Goal: Transaction & Acquisition: Download file/media

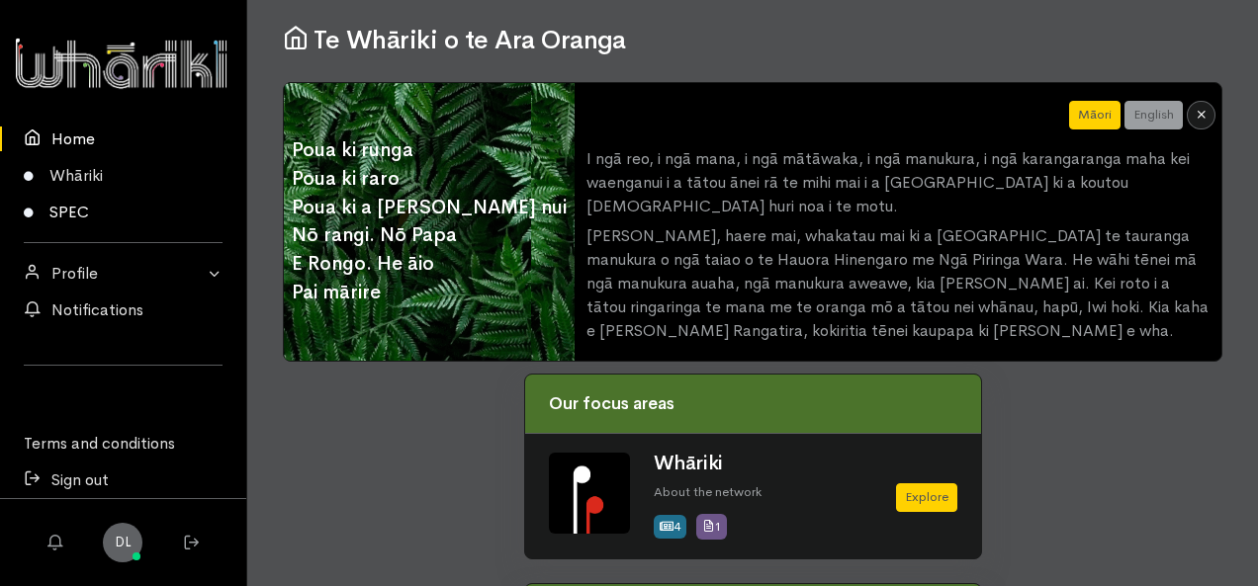
click at [76, 216] on link "SPEC" at bounding box center [123, 212] width 246 height 37
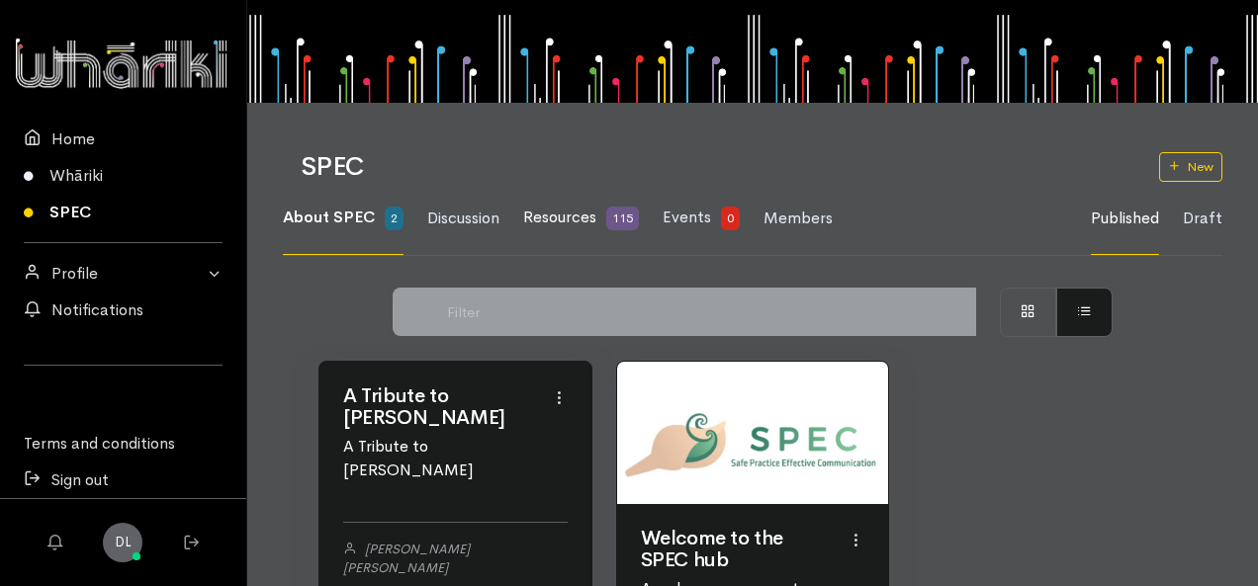
click at [575, 216] on span "Resources" at bounding box center [559, 217] width 73 height 21
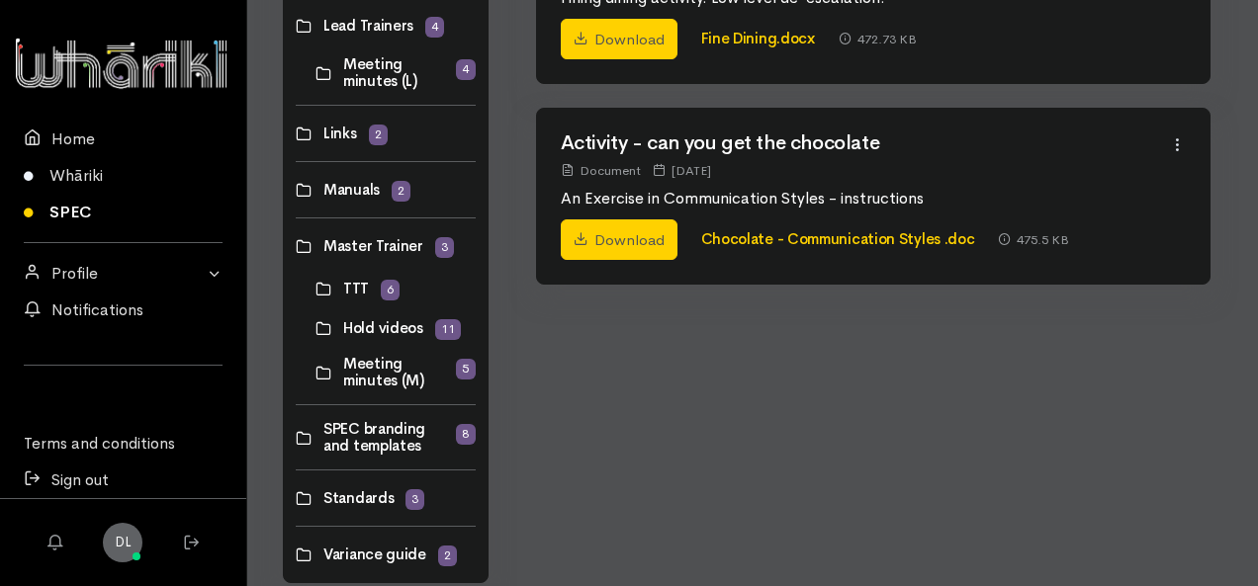
scroll to position [1424, 0]
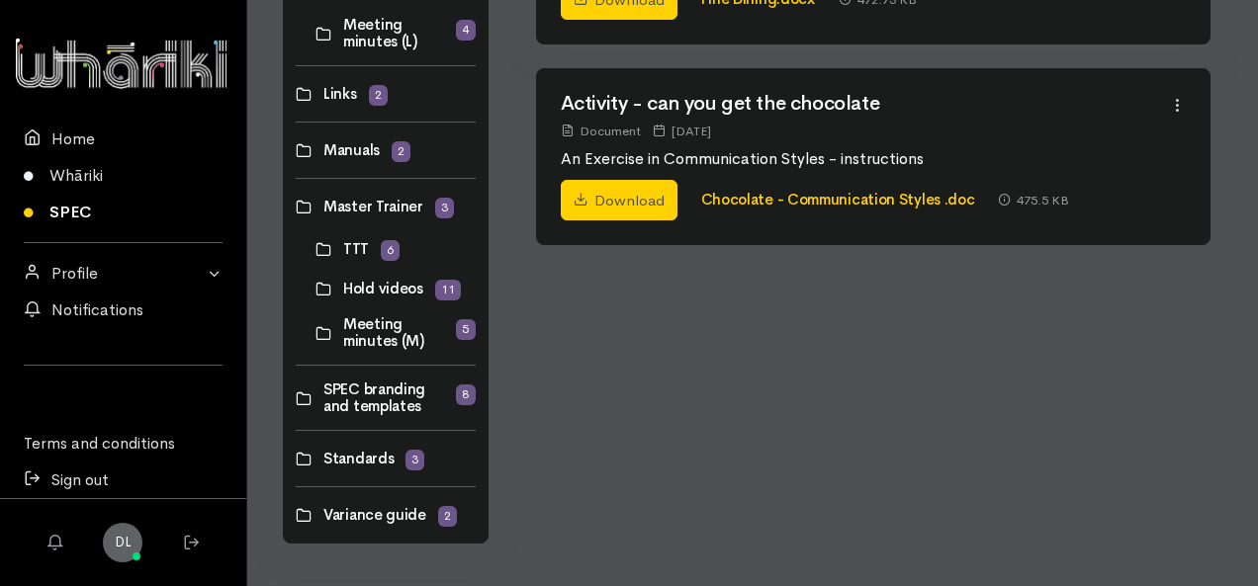
click at [315, 289] on link at bounding box center [315, 289] width 0 height 0
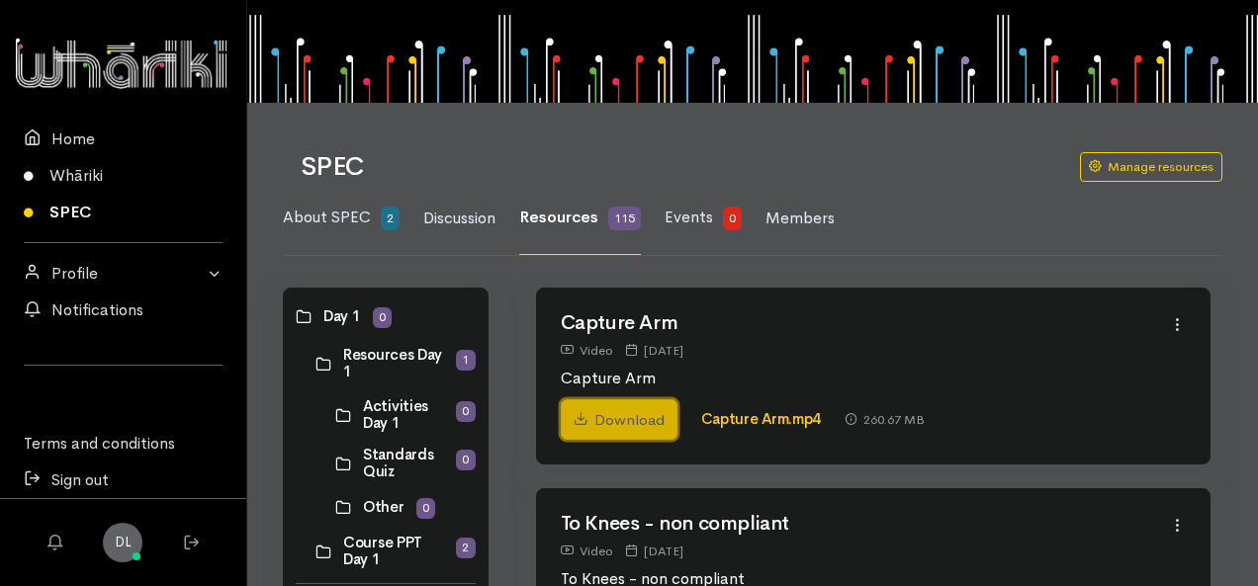
click at [613, 414] on link "Download" at bounding box center [619, 420] width 117 height 42
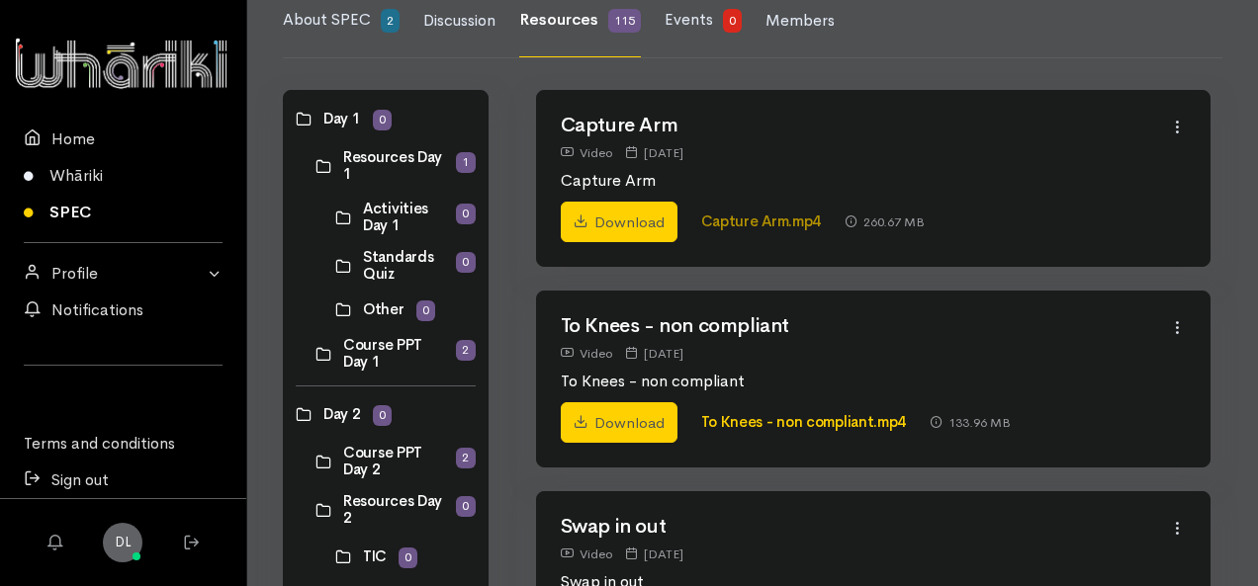
click at [781, 220] on link "Capture Arm.mp4" at bounding box center [761, 221] width 121 height 19
click at [624, 218] on link "Download" at bounding box center [619, 223] width 117 height 42
click at [605, 221] on link "Download" at bounding box center [619, 223] width 117 height 42
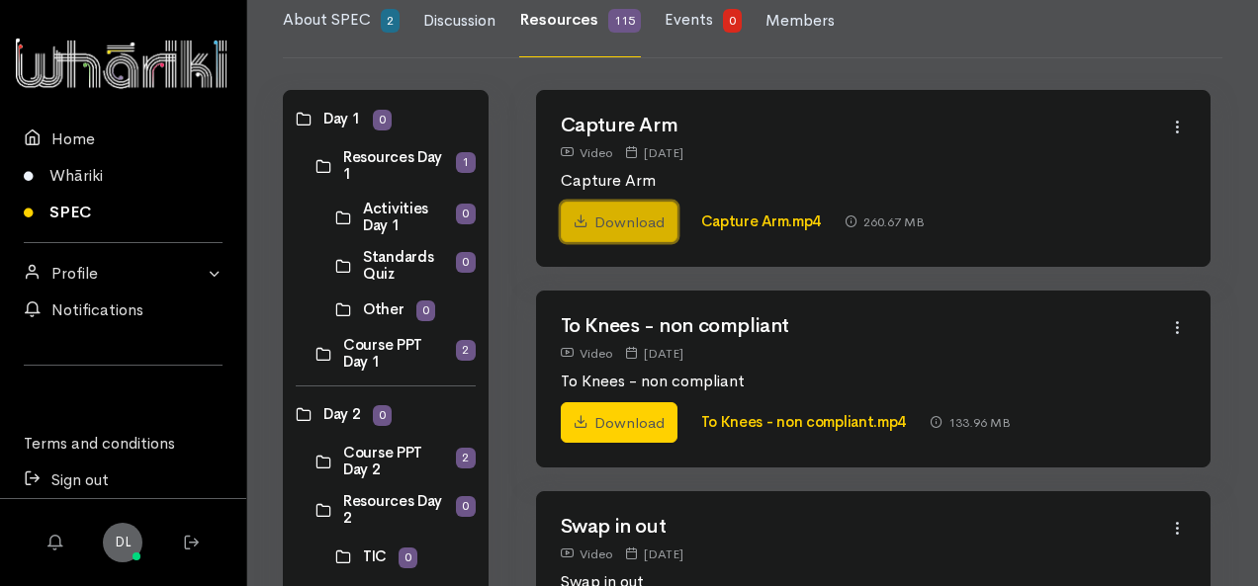
click at [605, 221] on link "Download" at bounding box center [619, 223] width 117 height 42
click at [167, 576] on nav "DL Settings My Profile Sign out Home Whāriki SPEC Profile My Profile DL" at bounding box center [123, 293] width 247 height 586
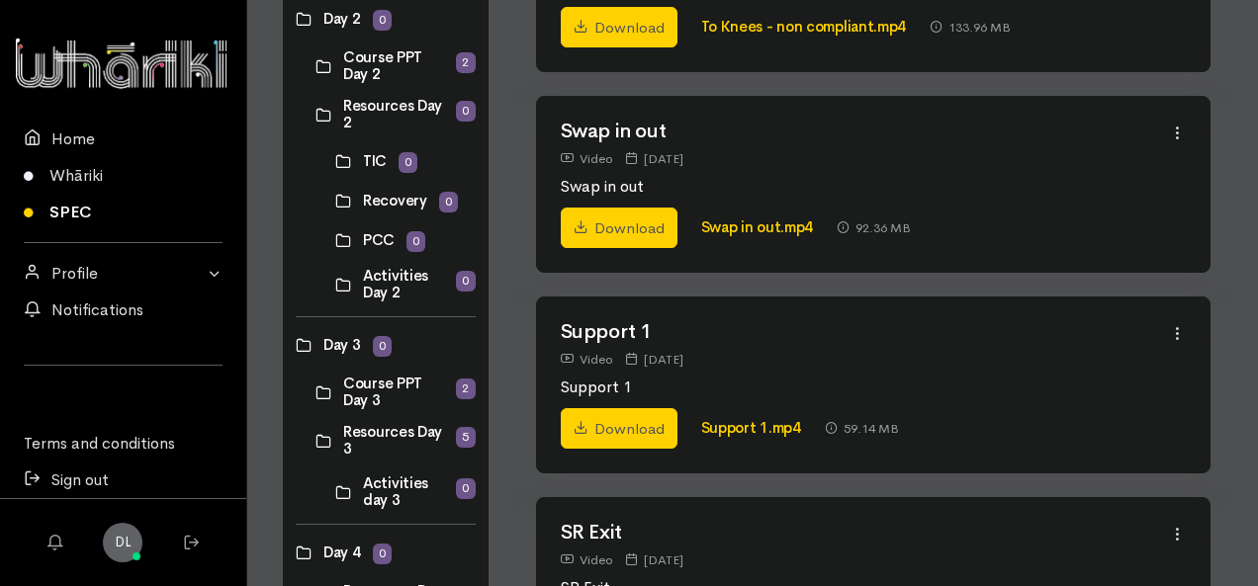
scroll to position [99, 0]
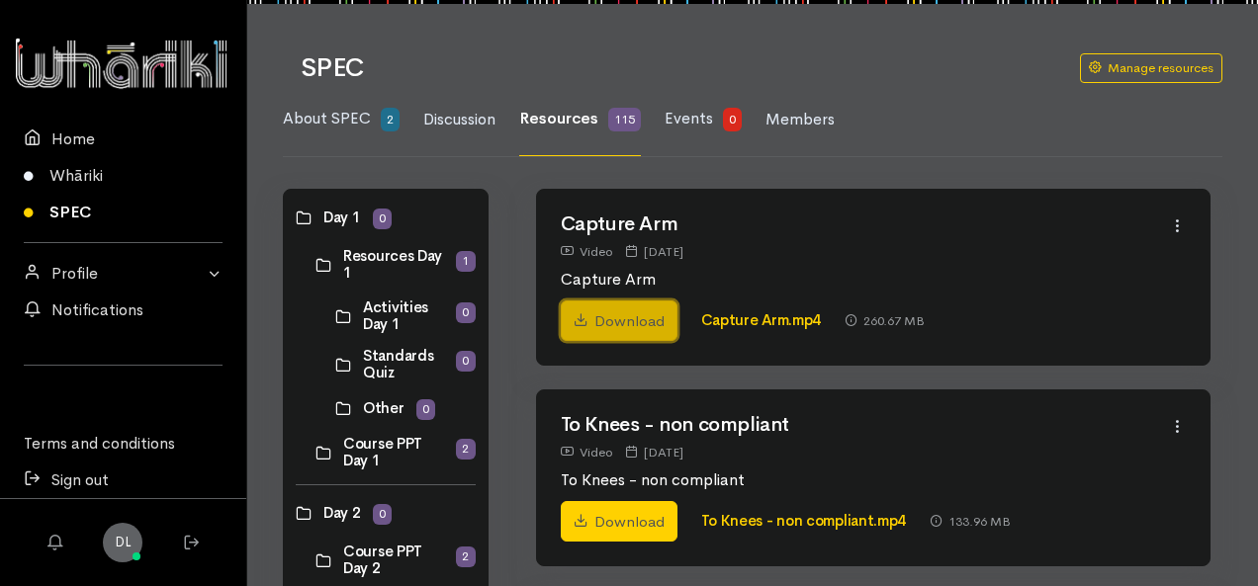
click at [618, 313] on link "Download" at bounding box center [619, 322] width 117 height 42
click at [97, 213] on link "SPEC" at bounding box center [123, 212] width 246 height 37
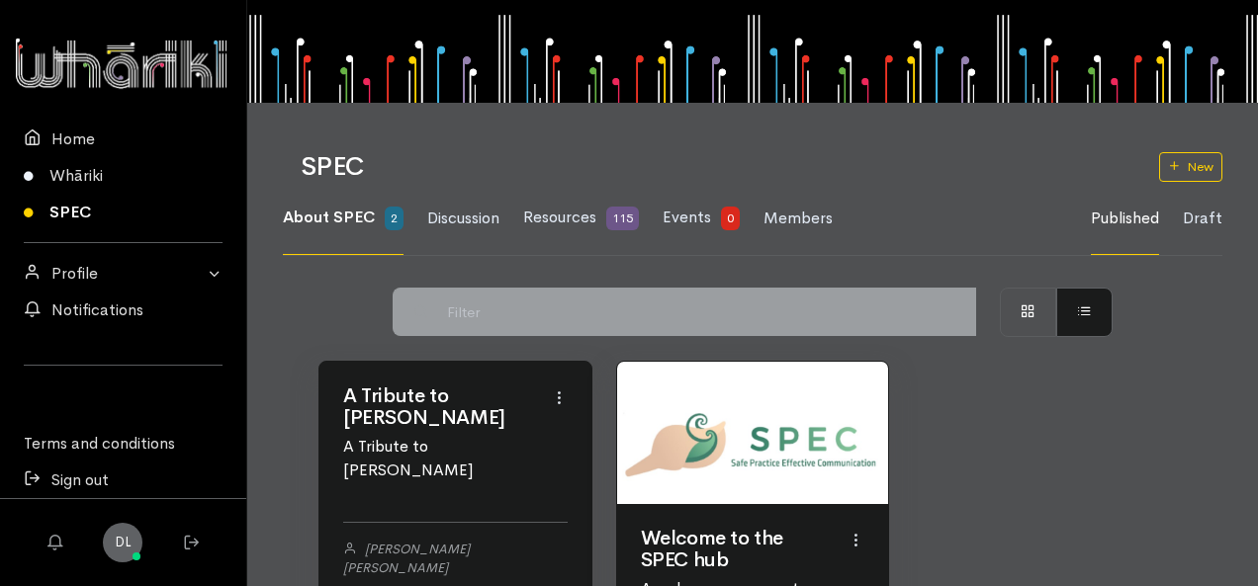
click at [352, 217] on span "About SPEC" at bounding box center [329, 217] width 92 height 21
click at [64, 210] on link "SPEC" at bounding box center [123, 212] width 246 height 37
click at [548, 211] on span "Resources" at bounding box center [559, 217] width 73 height 21
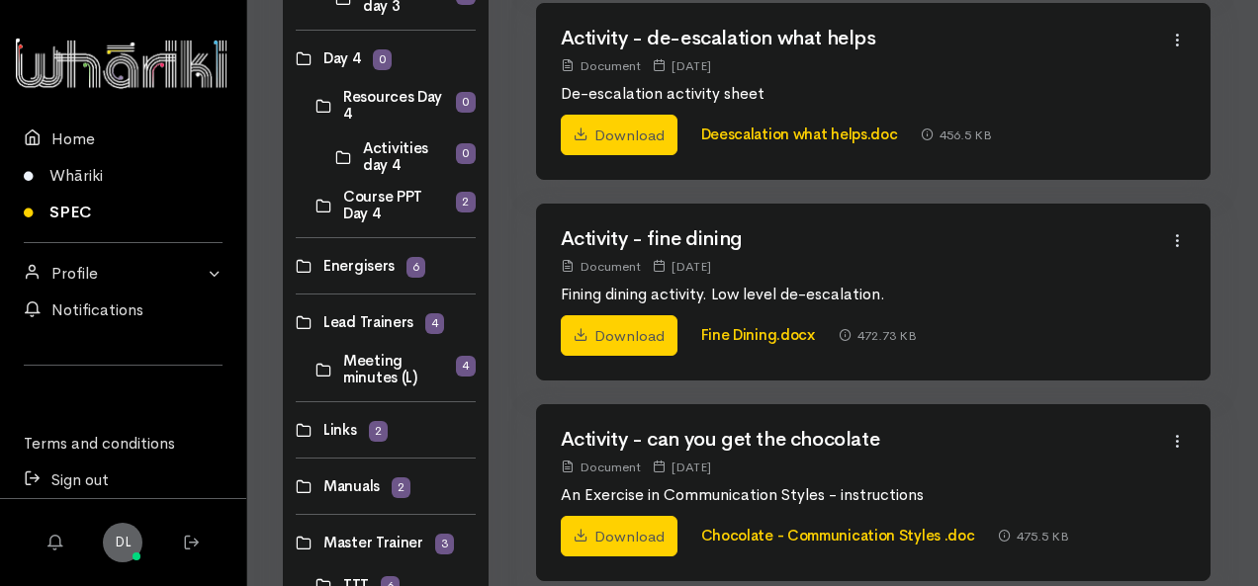
scroll to position [1424, 0]
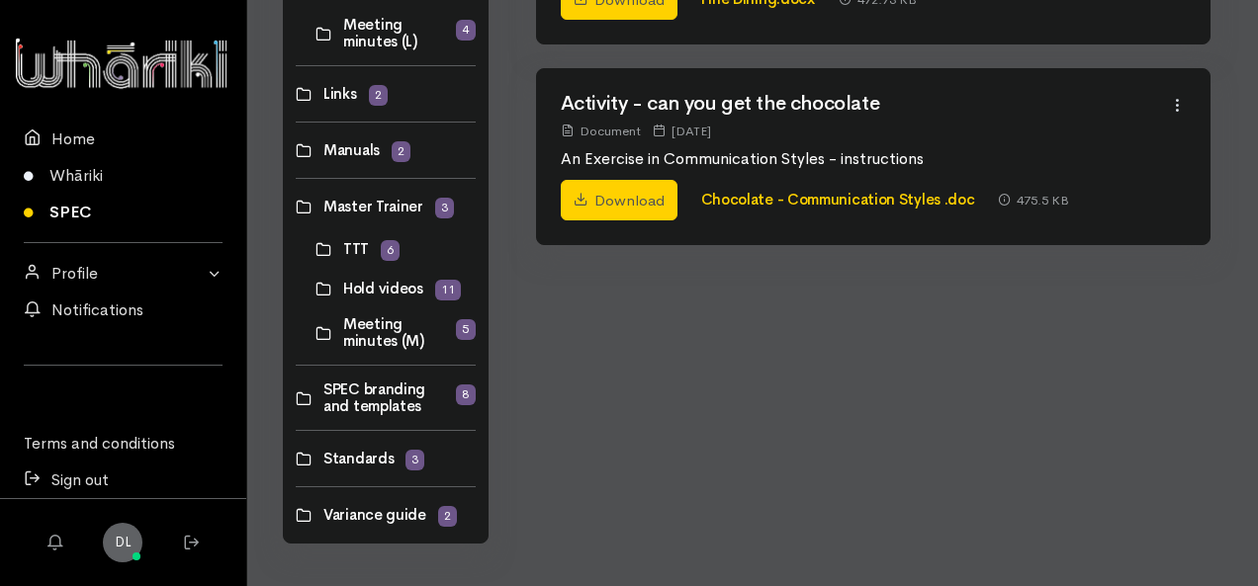
click at [315, 289] on link at bounding box center [315, 289] width 0 height 0
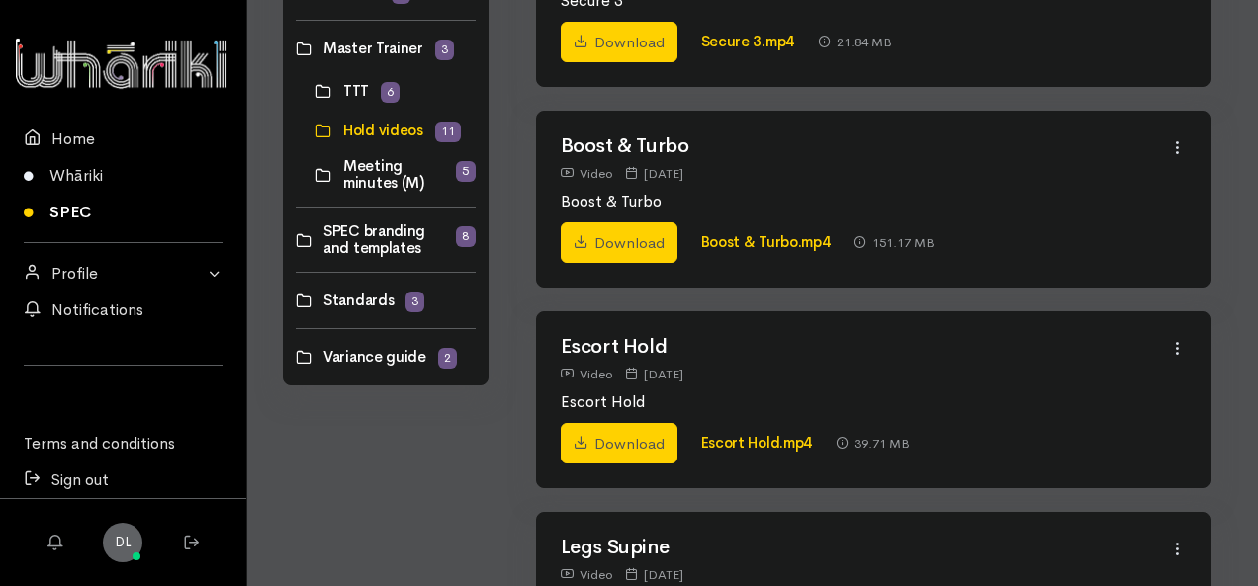
scroll to position [1681, 0]
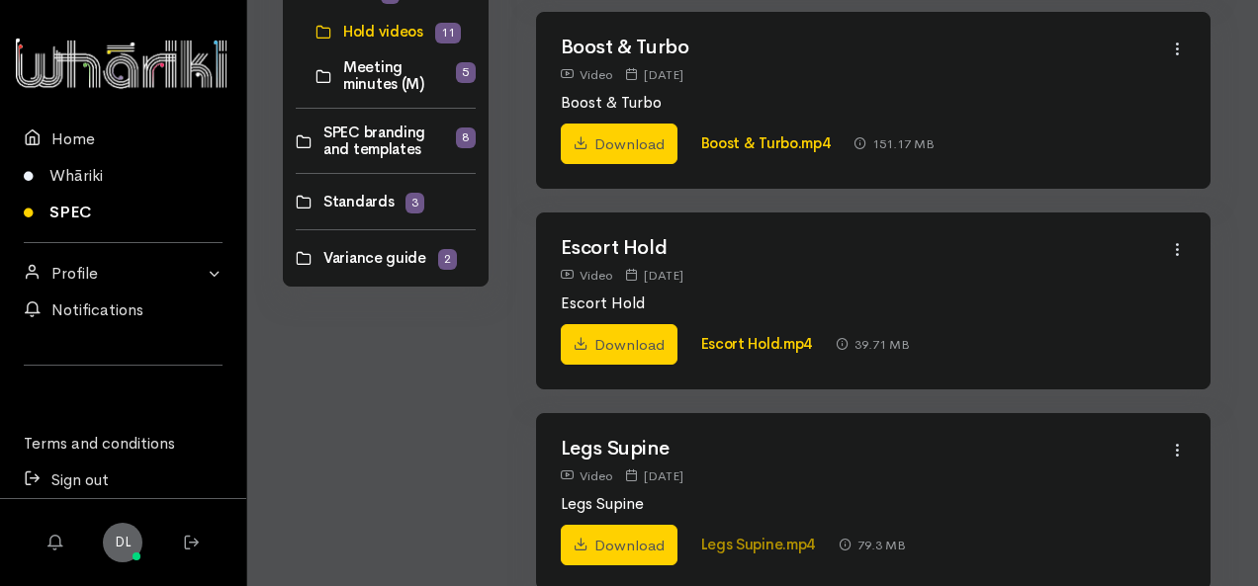
click at [758, 537] on link "Legs Supine.mp4" at bounding box center [758, 544] width 115 height 19
click at [626, 536] on link "Download" at bounding box center [619, 546] width 117 height 42
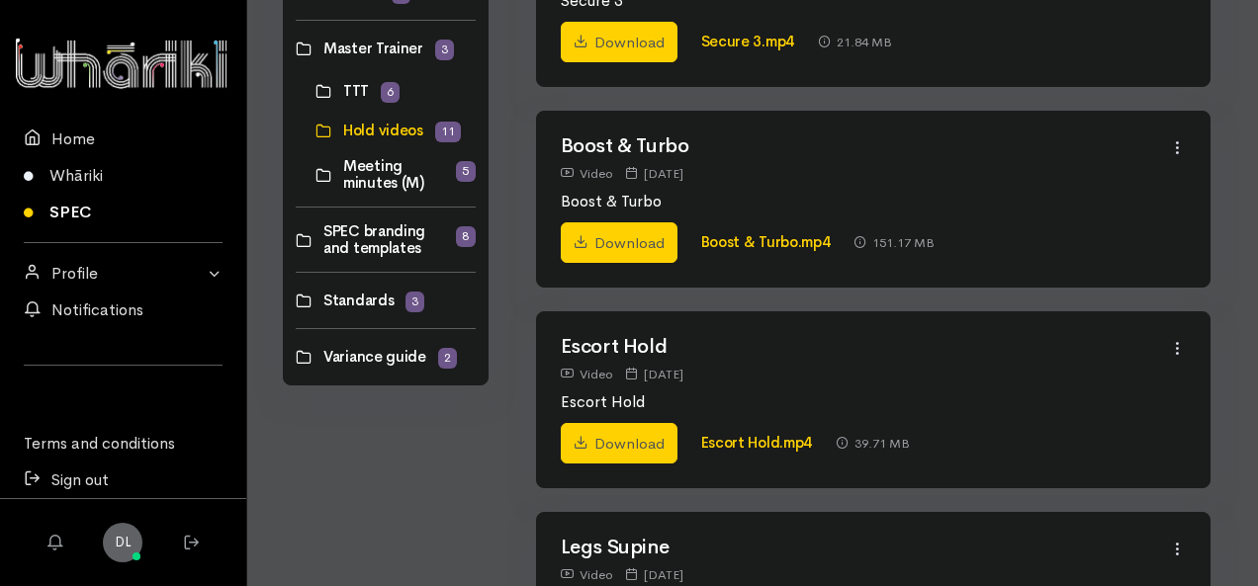
scroll to position [1925, 0]
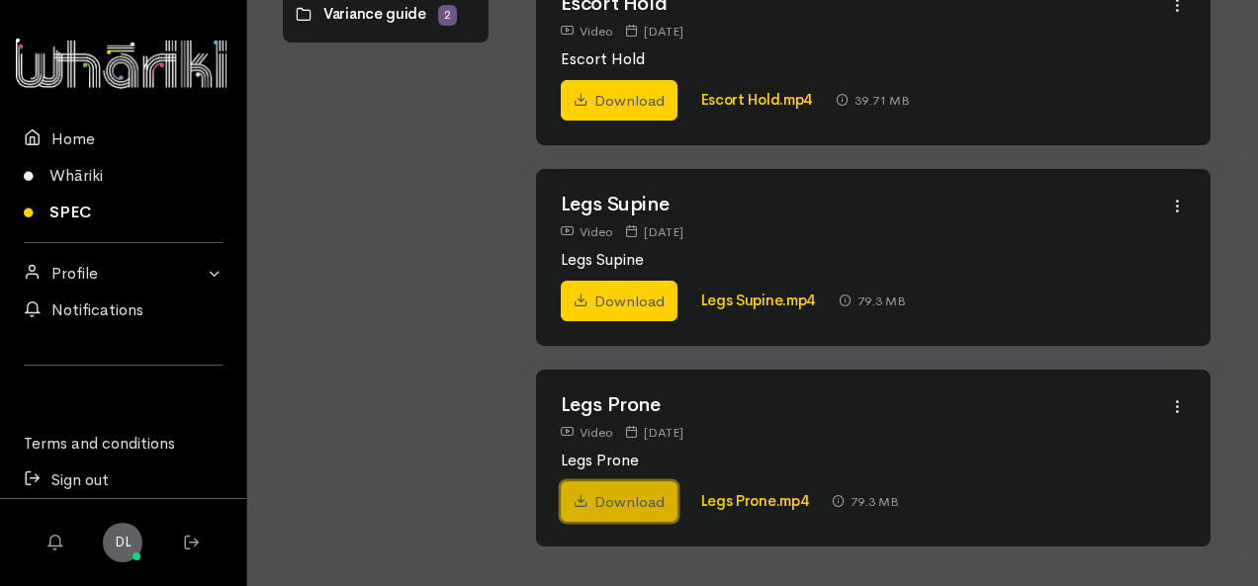
click at [618, 495] on link "Download" at bounding box center [619, 503] width 117 height 42
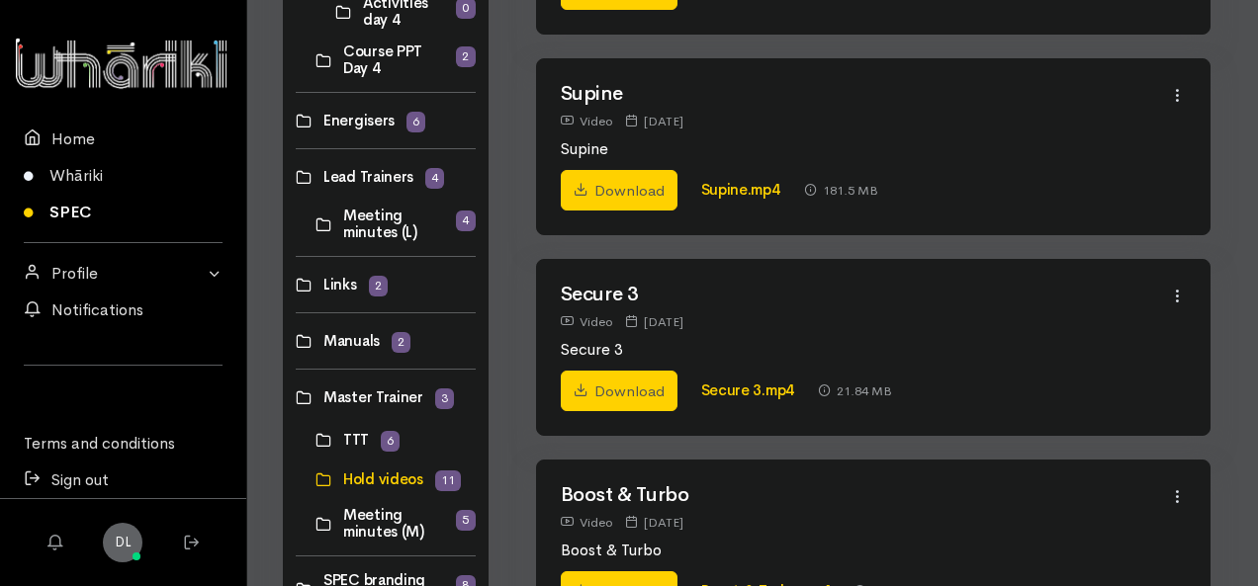
scroll to position [1134, 0]
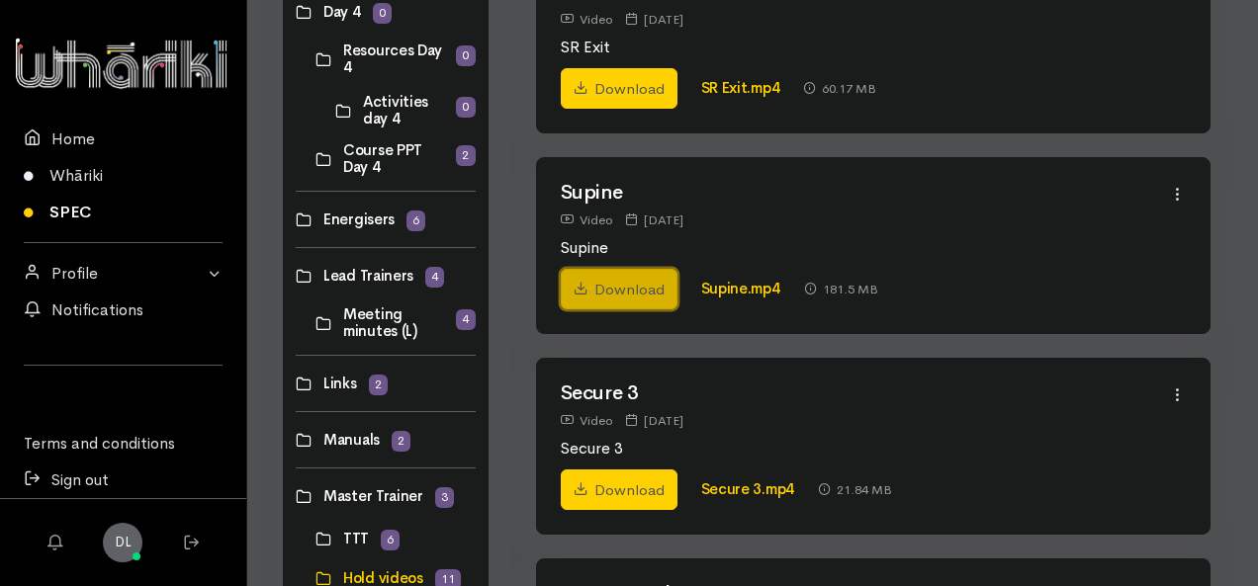
click at [617, 279] on link "Download" at bounding box center [619, 290] width 117 height 42
click at [741, 226] on div "Supine Video 07 Sep 2023 Supine" at bounding box center [865, 222] width 609 height 81
click at [740, 284] on link "Supine.mp4" at bounding box center [740, 288] width 79 height 19
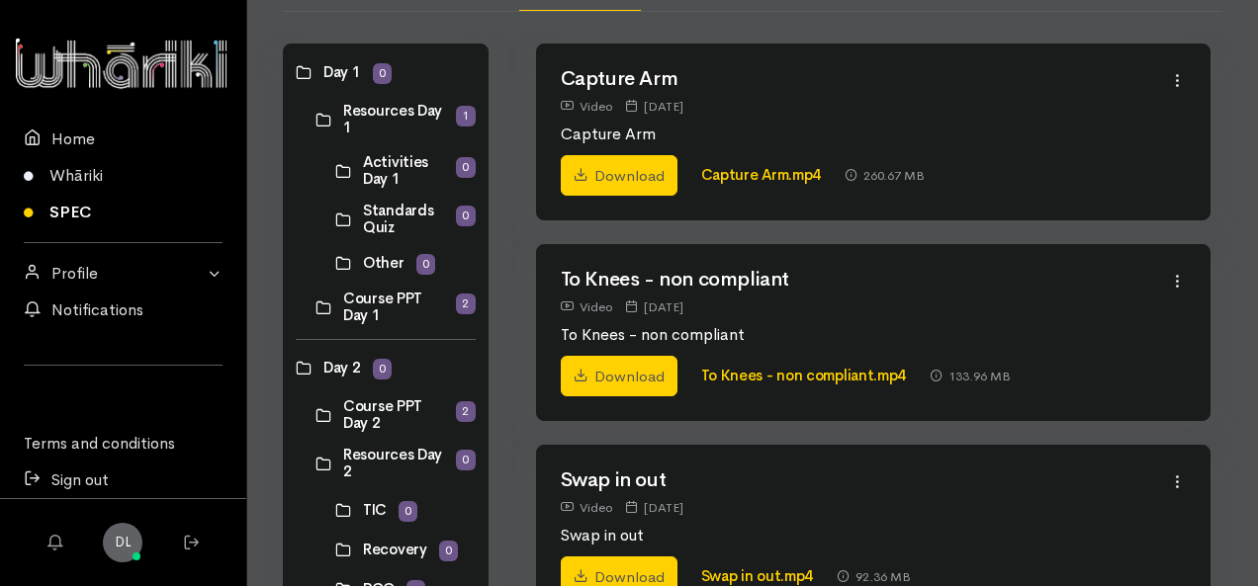
scroll to position [46, 0]
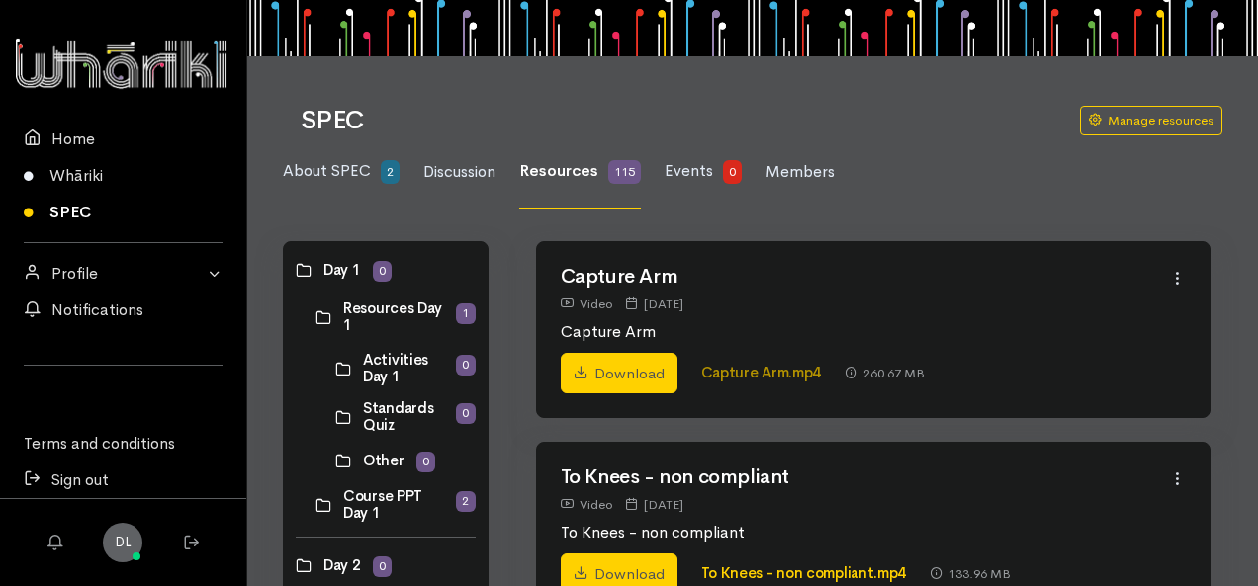
click at [761, 371] on link "Capture Arm.mp4" at bounding box center [761, 372] width 121 height 19
click at [634, 377] on link "Download" at bounding box center [619, 374] width 117 height 42
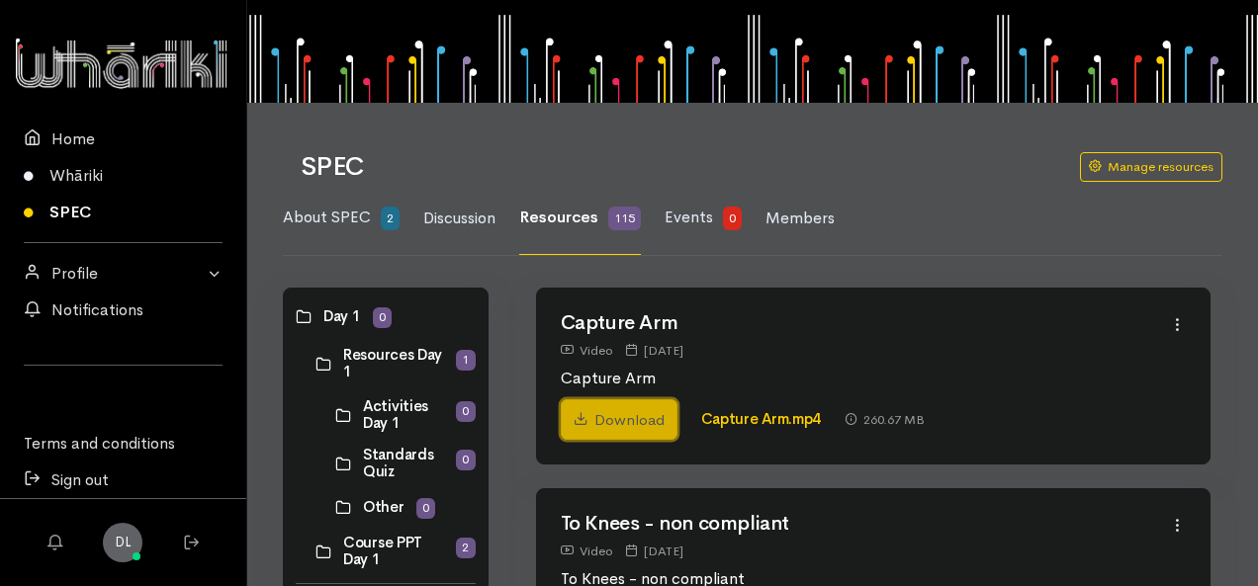
click at [627, 419] on link "Download" at bounding box center [619, 420] width 117 height 42
click at [740, 331] on h2 "Capture Arm" at bounding box center [865, 323] width 609 height 22
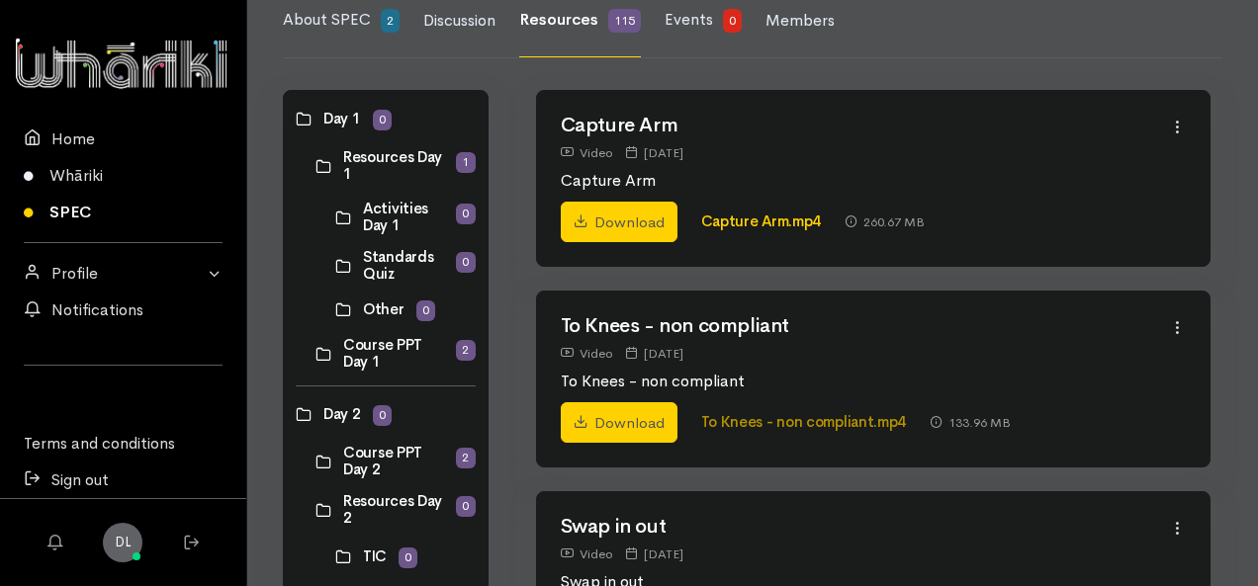
click at [785, 422] on link "To Knees - non compliant.mp4" at bounding box center [804, 421] width 206 height 19
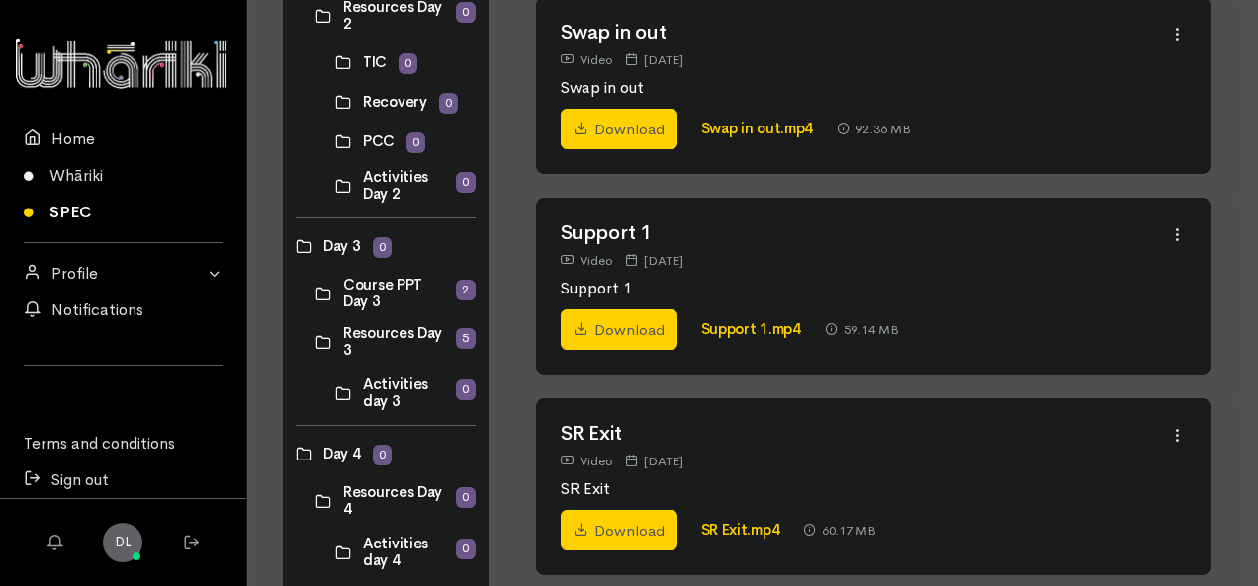
scroll to position [791, 0]
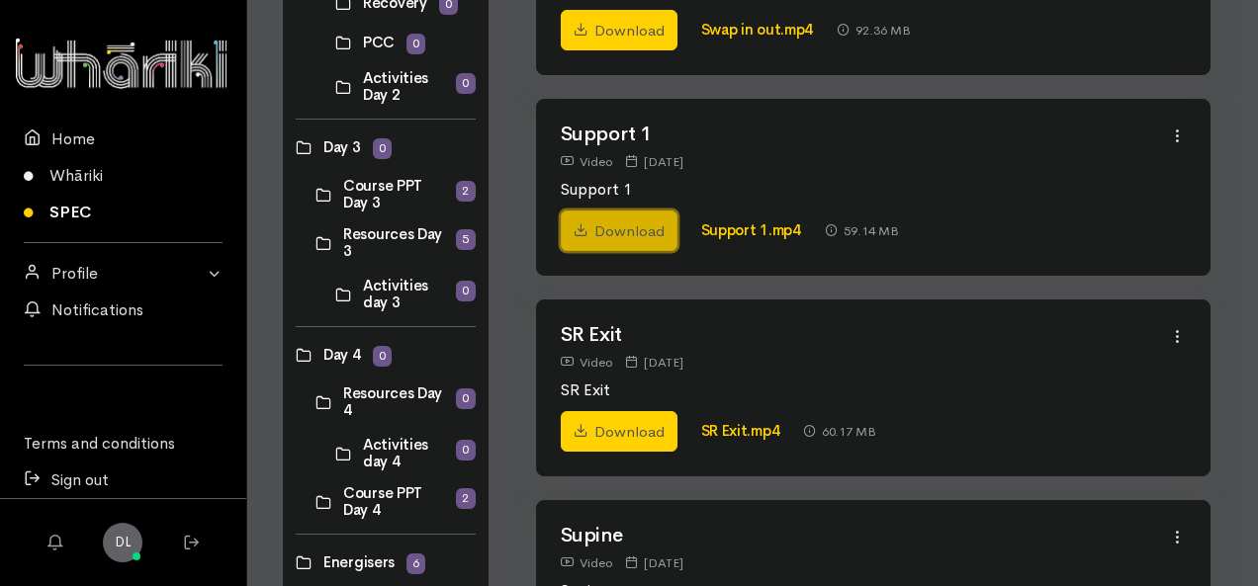
click at [629, 232] on link "Download" at bounding box center [619, 232] width 117 height 42
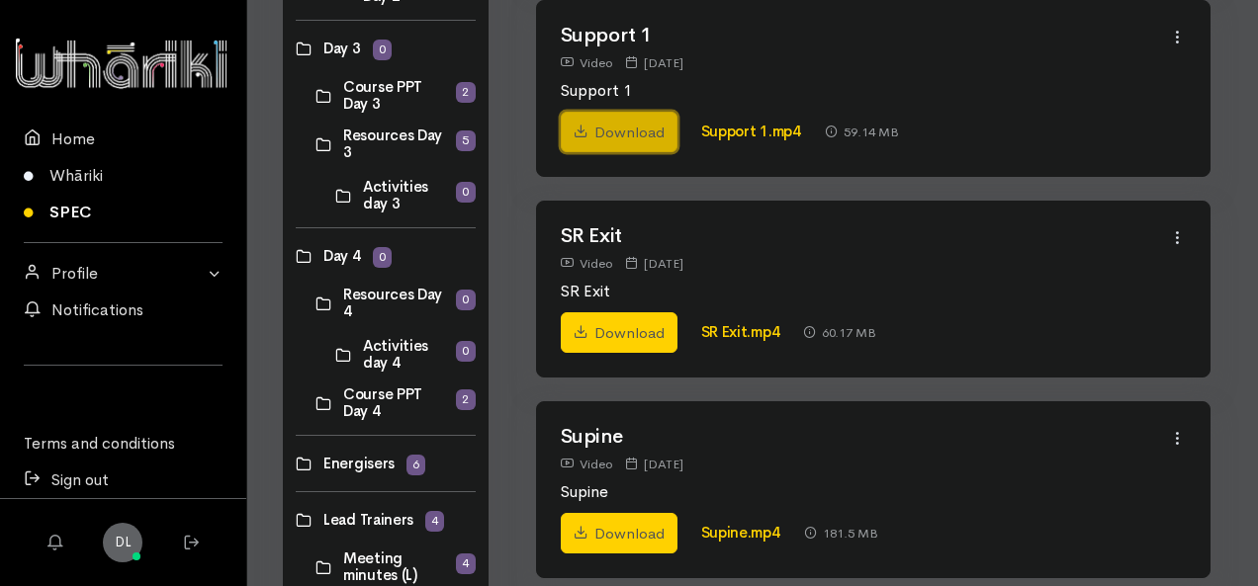
scroll to position [989, 0]
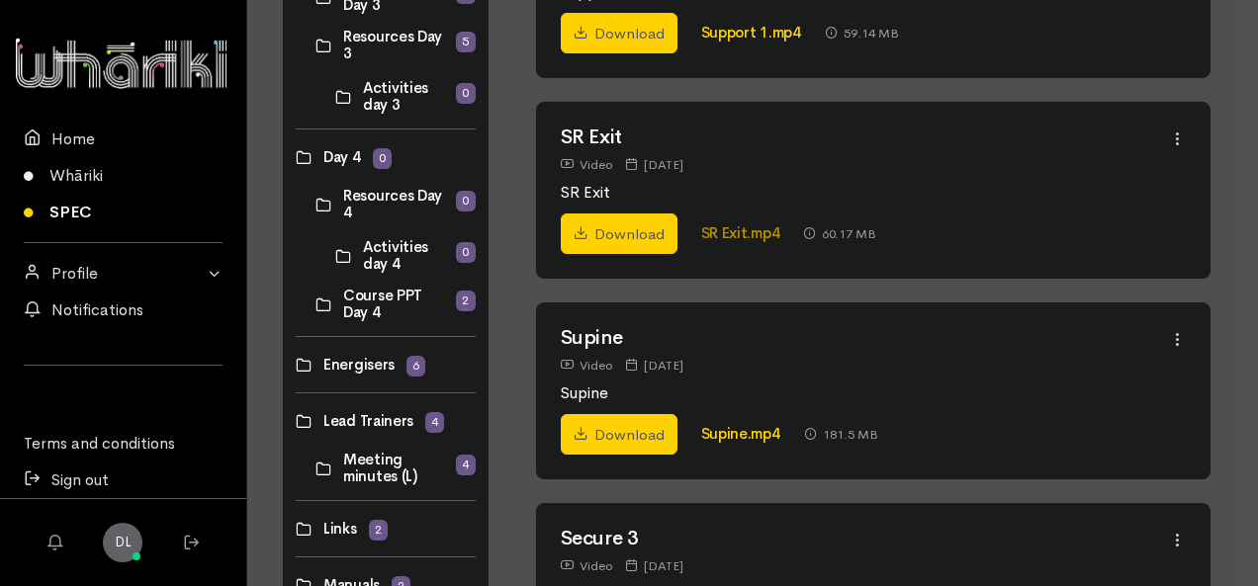
click at [736, 230] on link "SR Exit.mp4" at bounding box center [740, 232] width 79 height 19
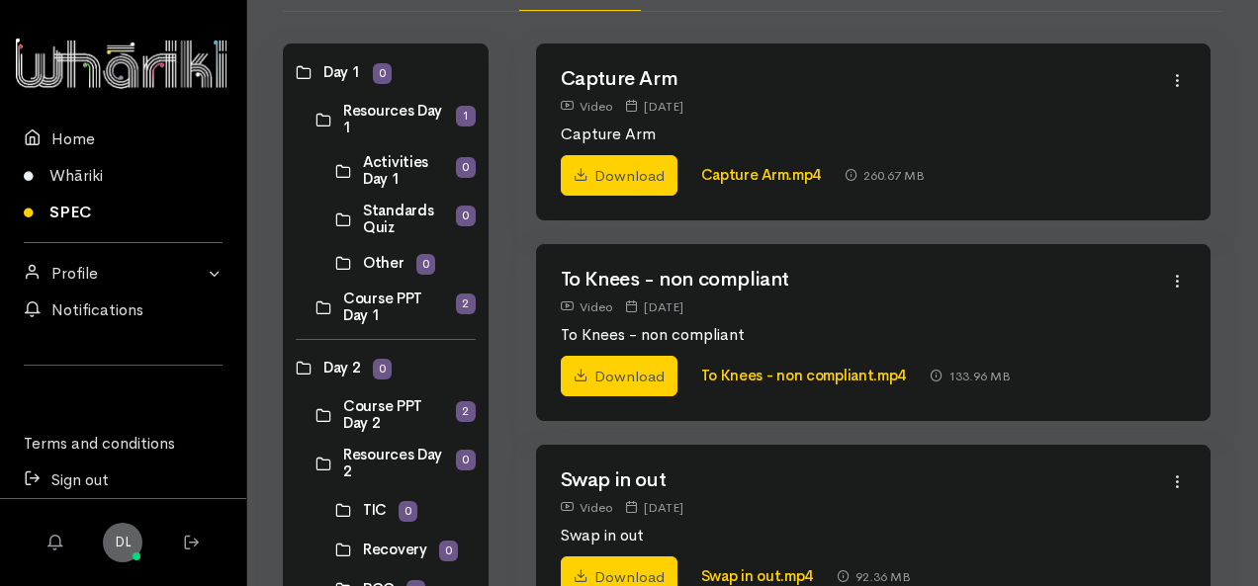
scroll to position [46, 0]
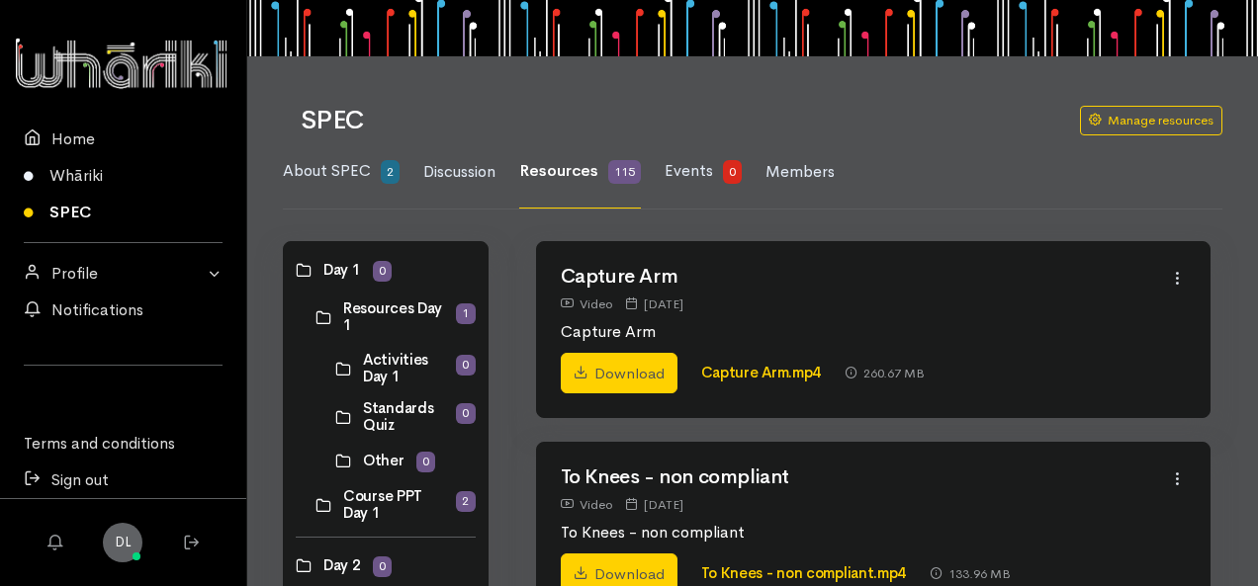
click at [315, 317] on link at bounding box center [315, 317] width 0 height 0
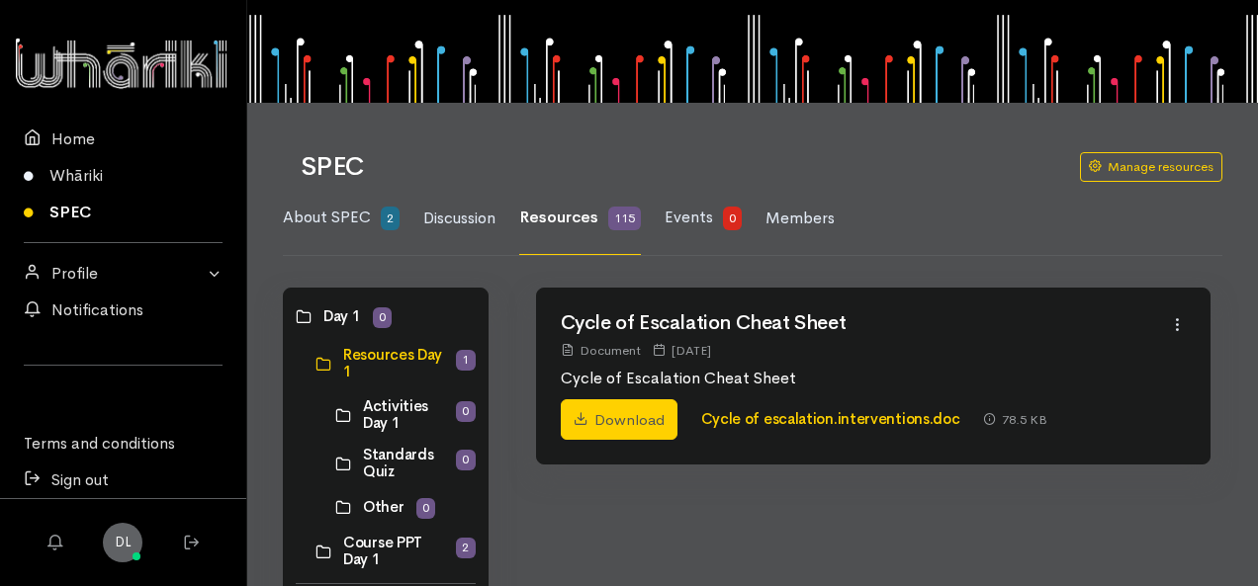
scroll to position [198, 0]
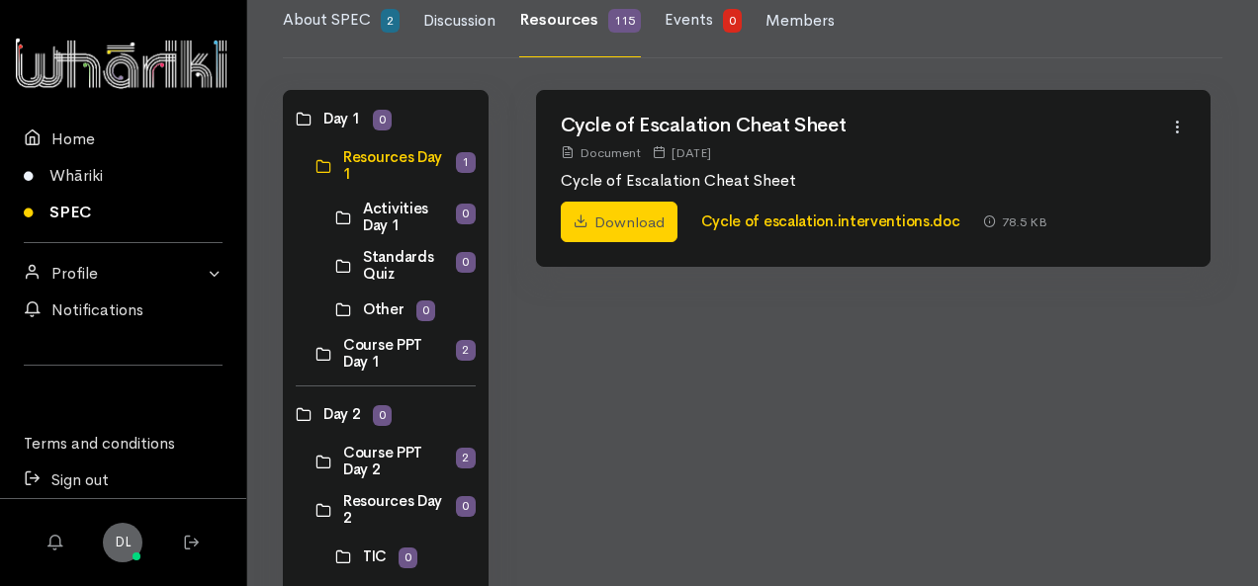
click at [335, 218] on link at bounding box center [335, 218] width 0 height 0
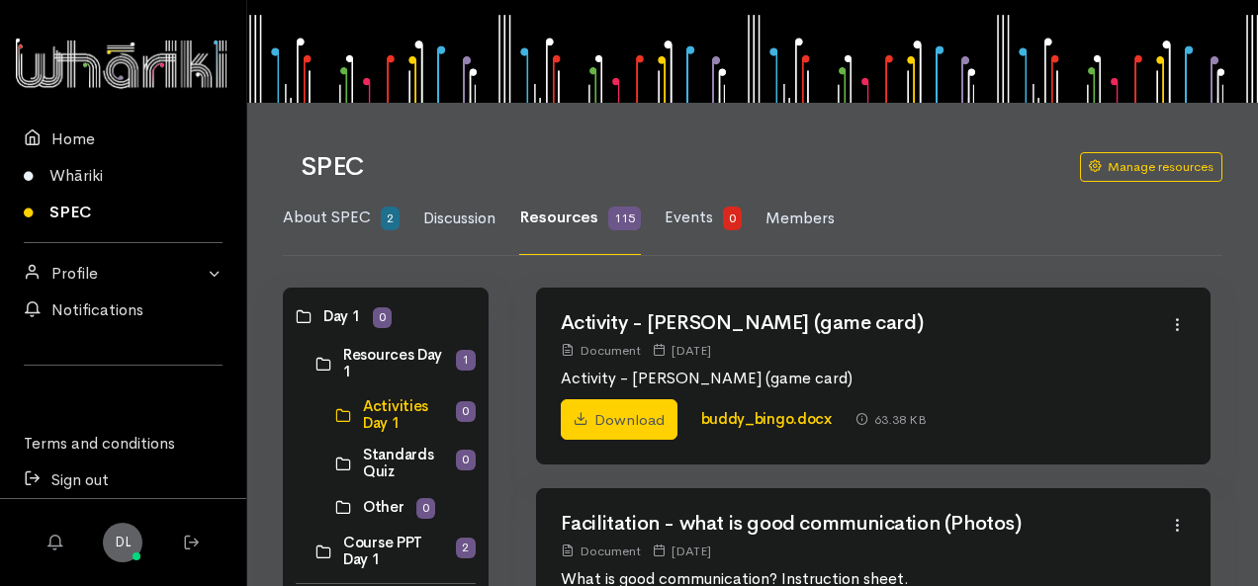
scroll to position [99, 0]
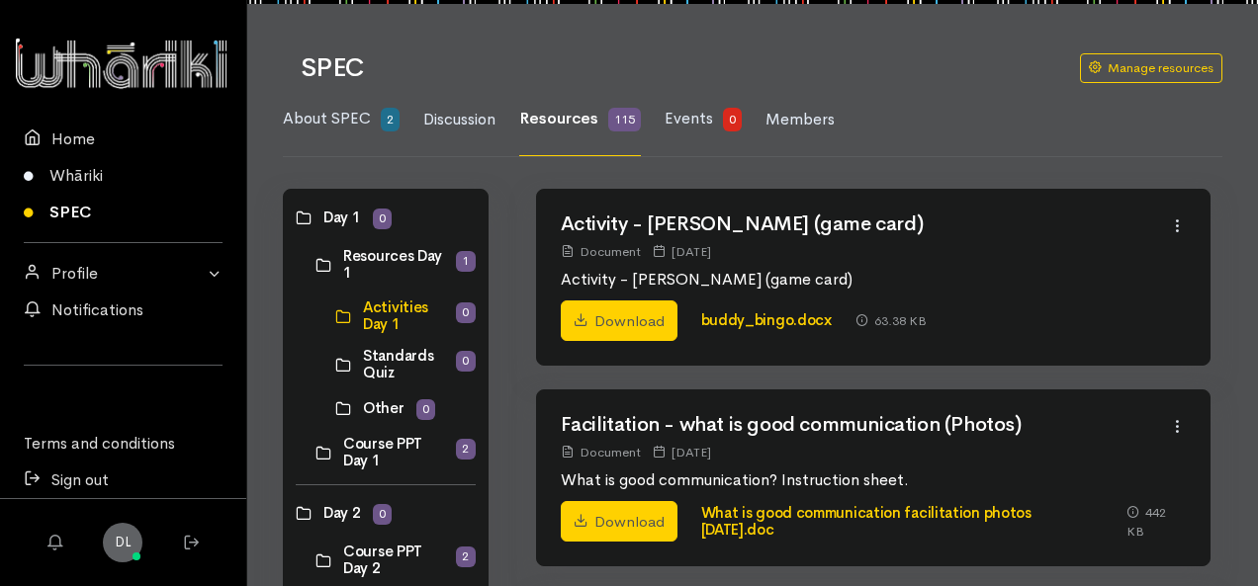
click at [335, 365] on link at bounding box center [335, 365] width 0 height 0
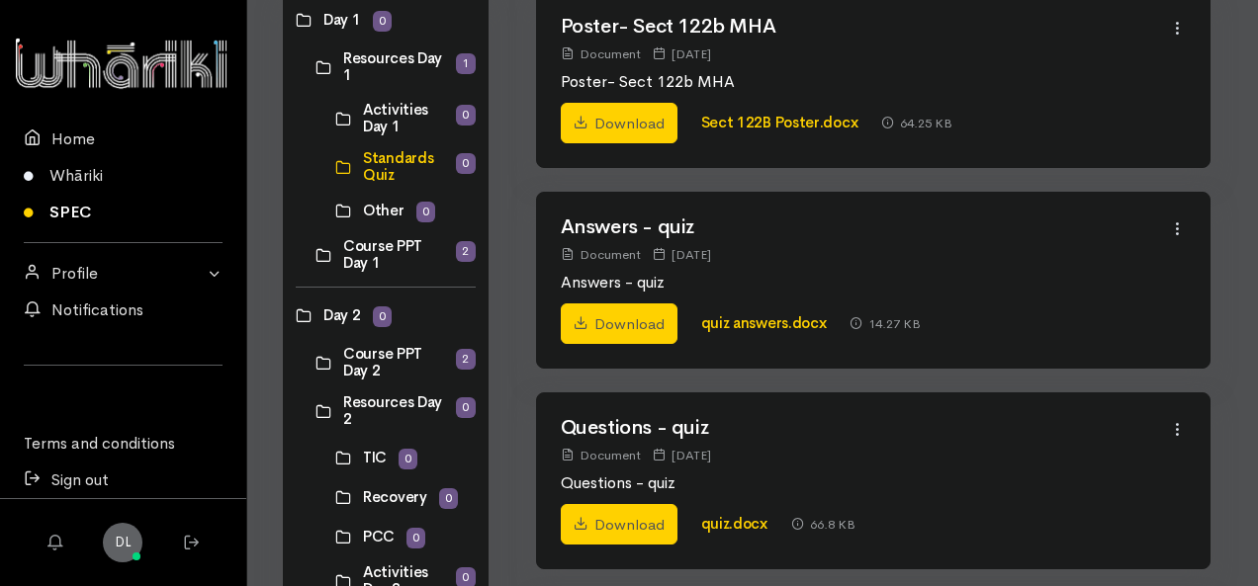
scroll to position [396, 0]
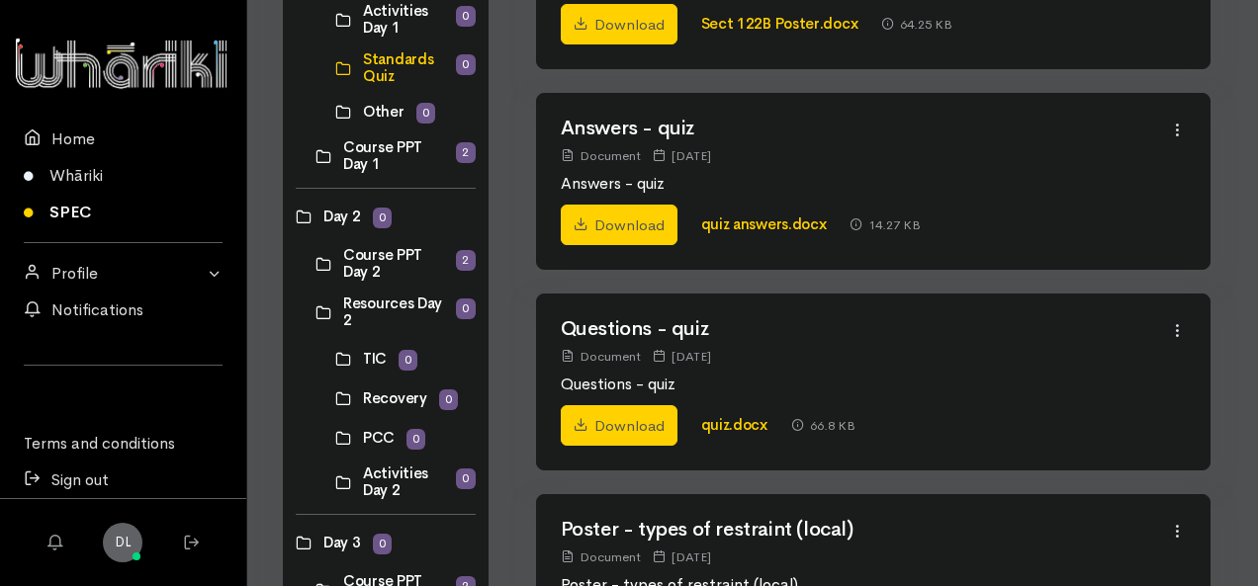
click at [315, 156] on link at bounding box center [315, 156] width 0 height 0
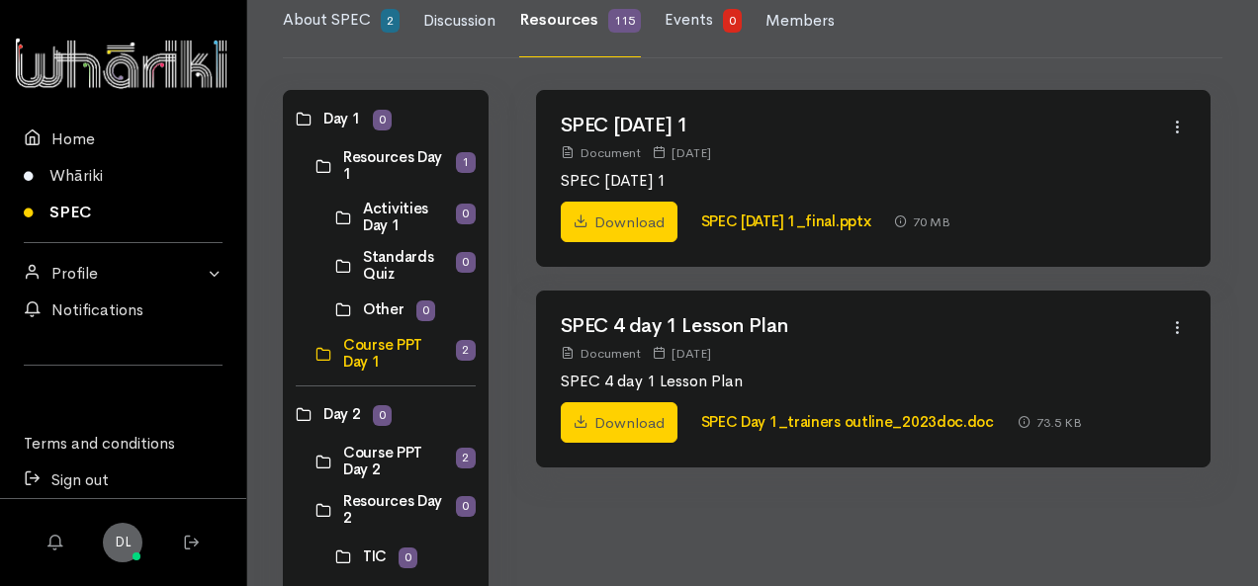
scroll to position [297, 0]
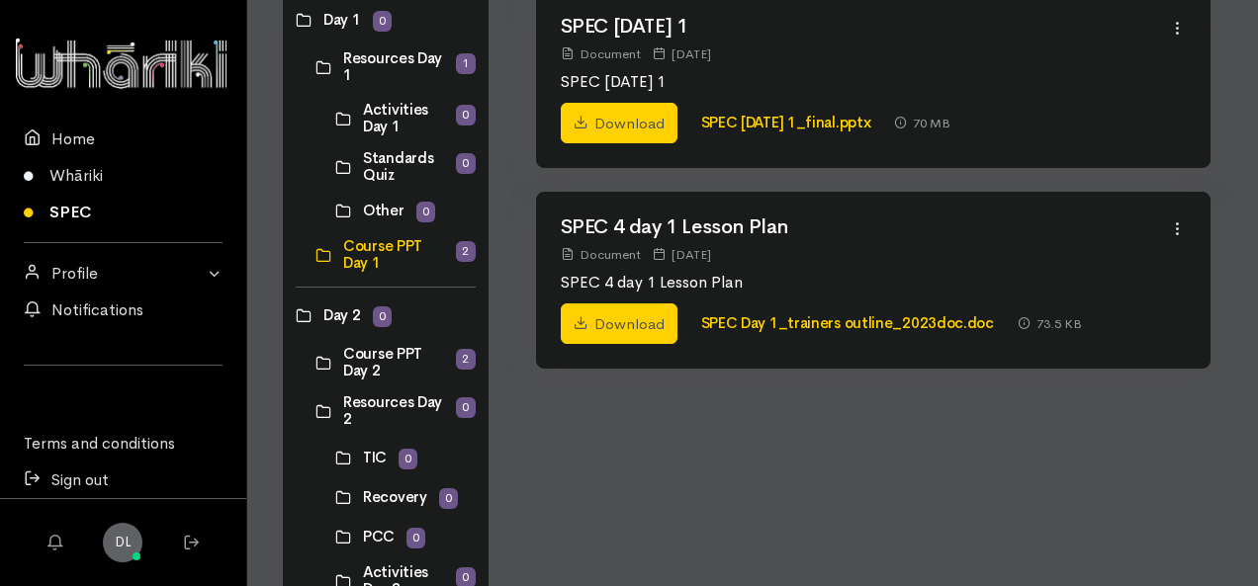
click at [315, 363] on link at bounding box center [315, 363] width 0 height 0
click at [315, 411] on link at bounding box center [315, 411] width 0 height 0
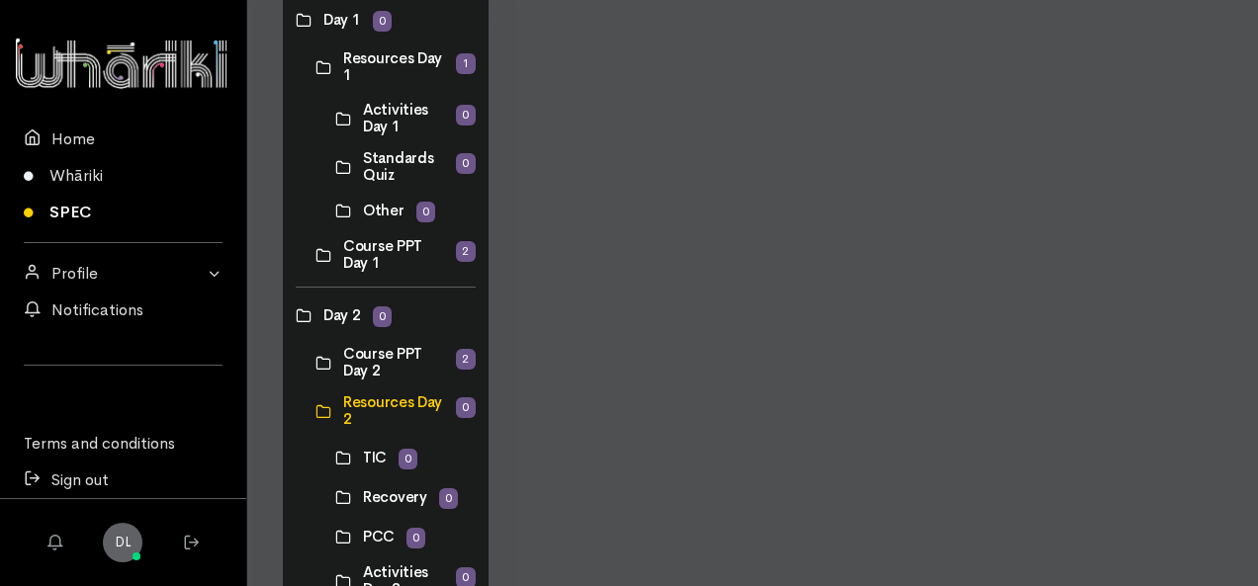
scroll to position [494, 0]
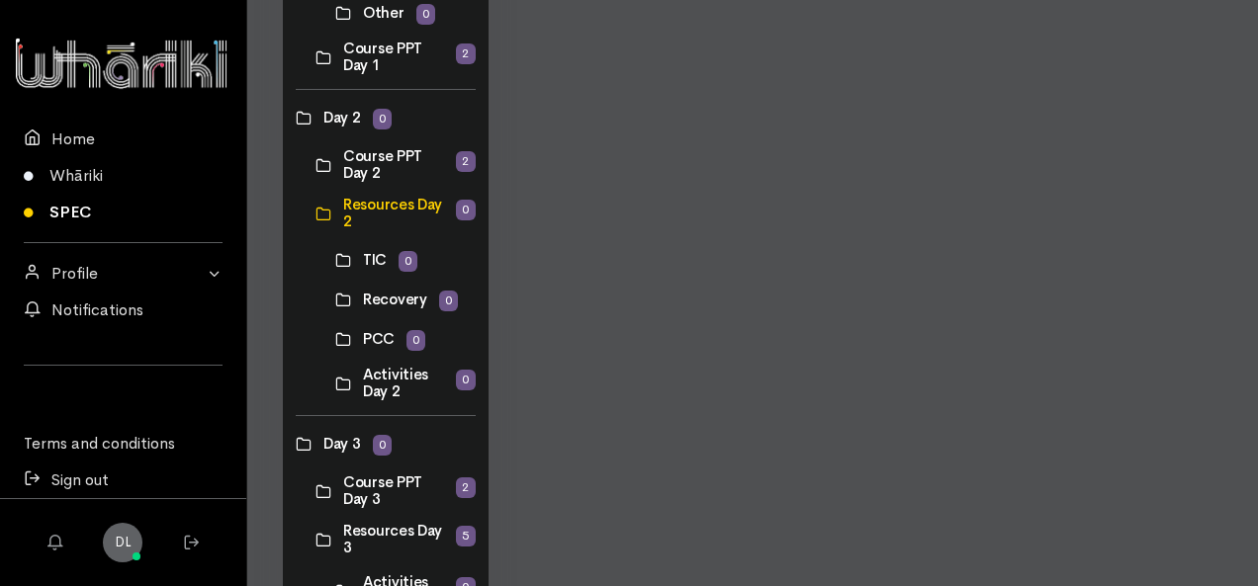
click at [335, 260] on link at bounding box center [335, 260] width 0 height 0
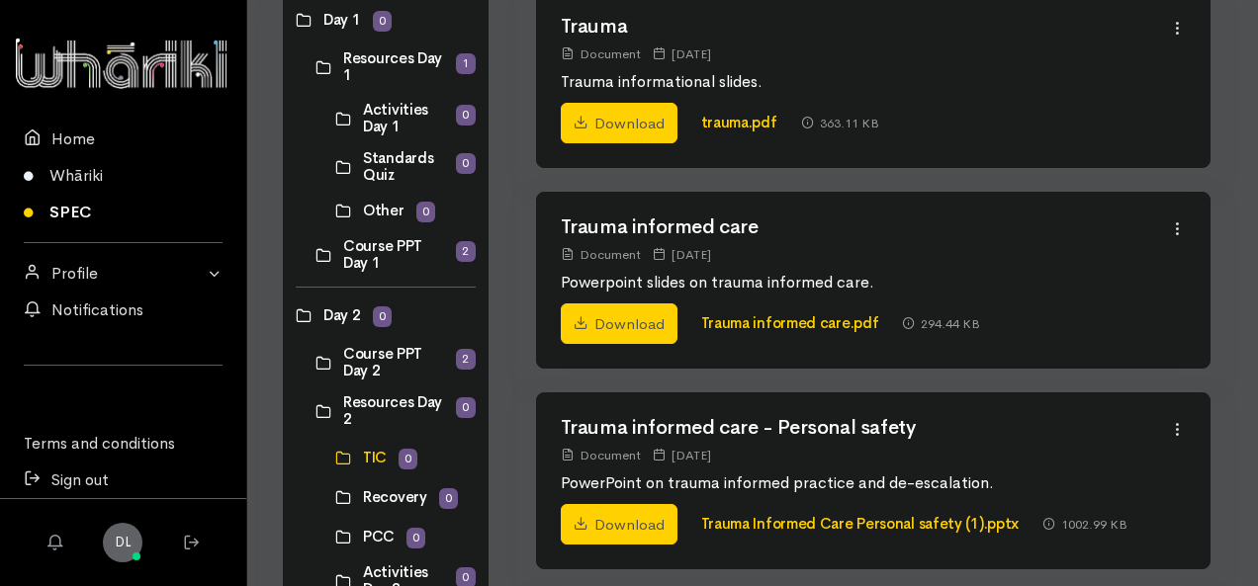
scroll to position [692, 0]
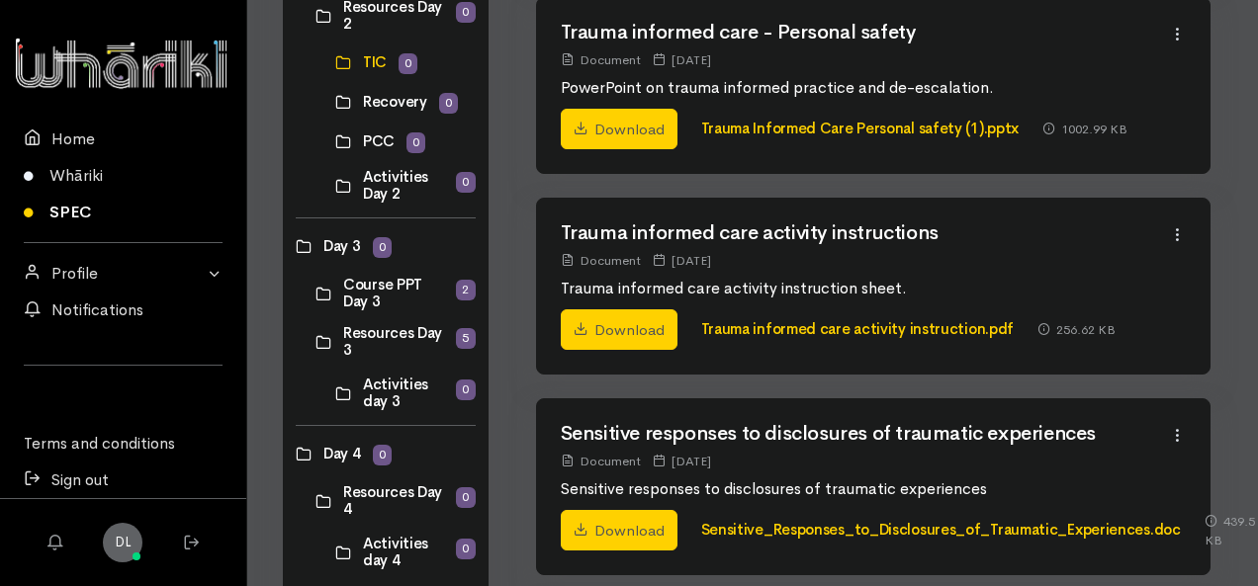
click at [335, 394] on link at bounding box center [335, 394] width 0 height 0
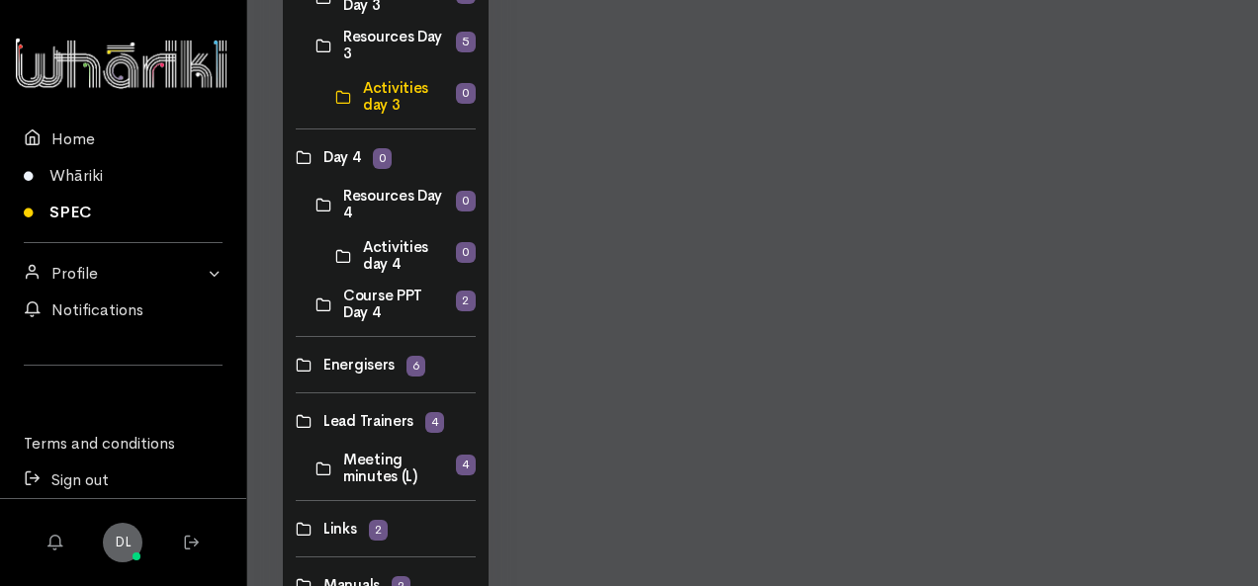
scroll to position [1187, 0]
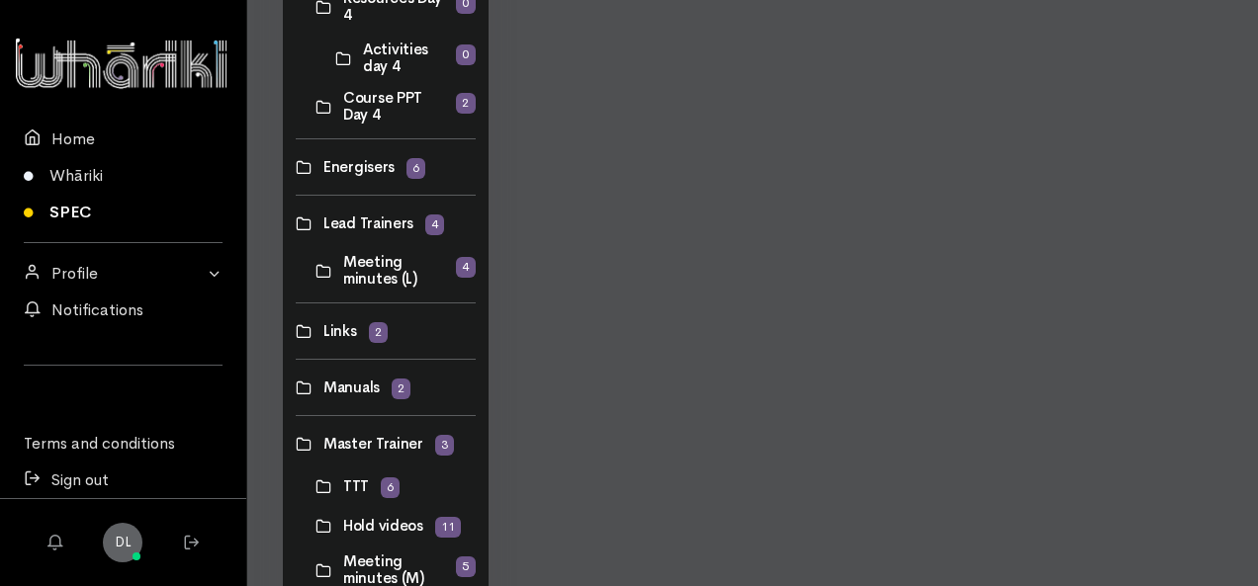
click at [315, 271] on link at bounding box center [315, 271] width 0 height 0
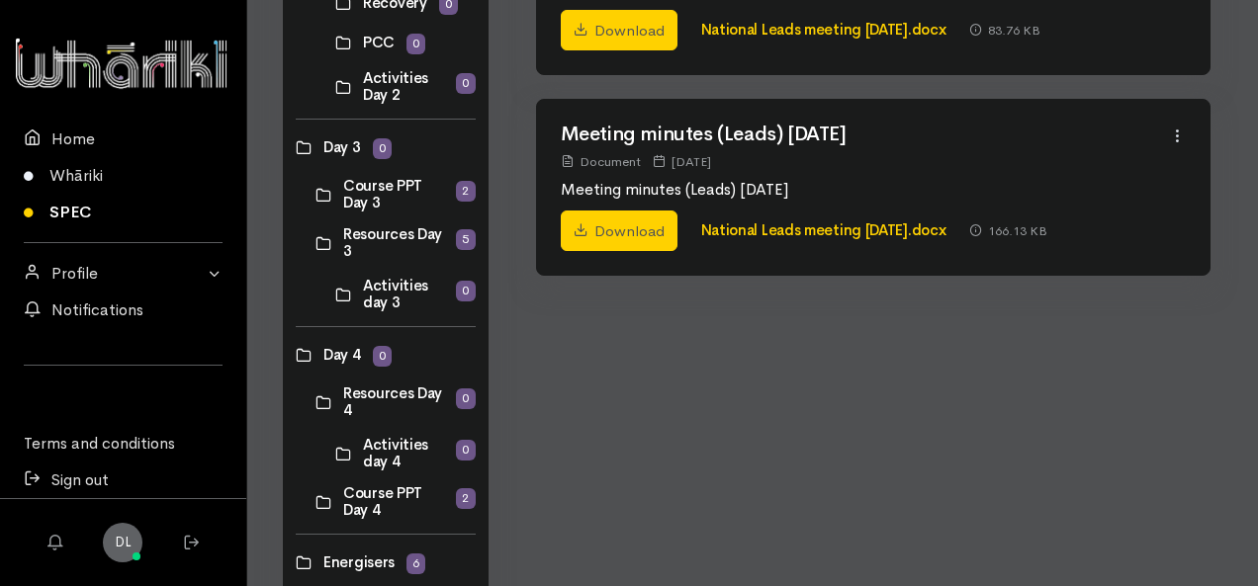
scroll to position [890, 0]
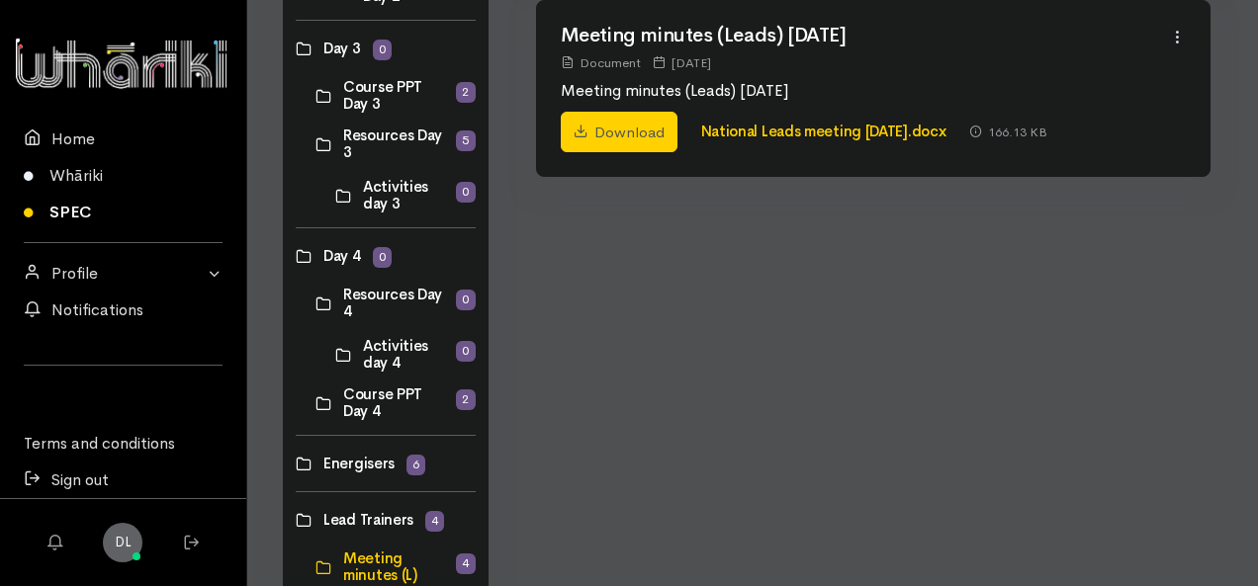
click at [315, 403] on link at bounding box center [315, 403] width 0 height 0
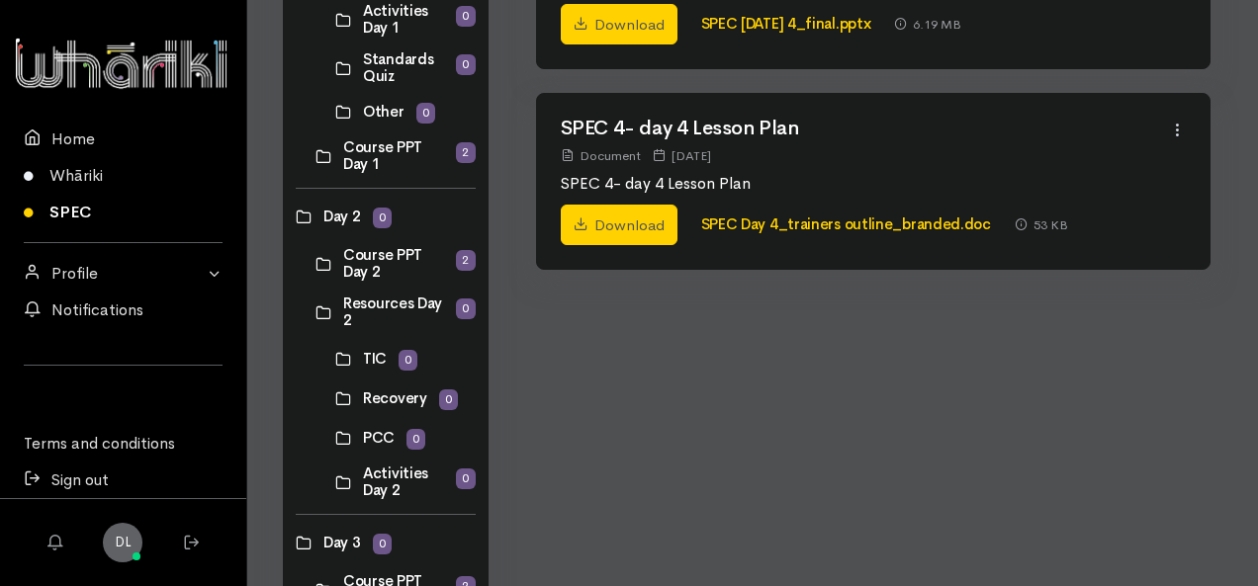
scroll to position [593, 0]
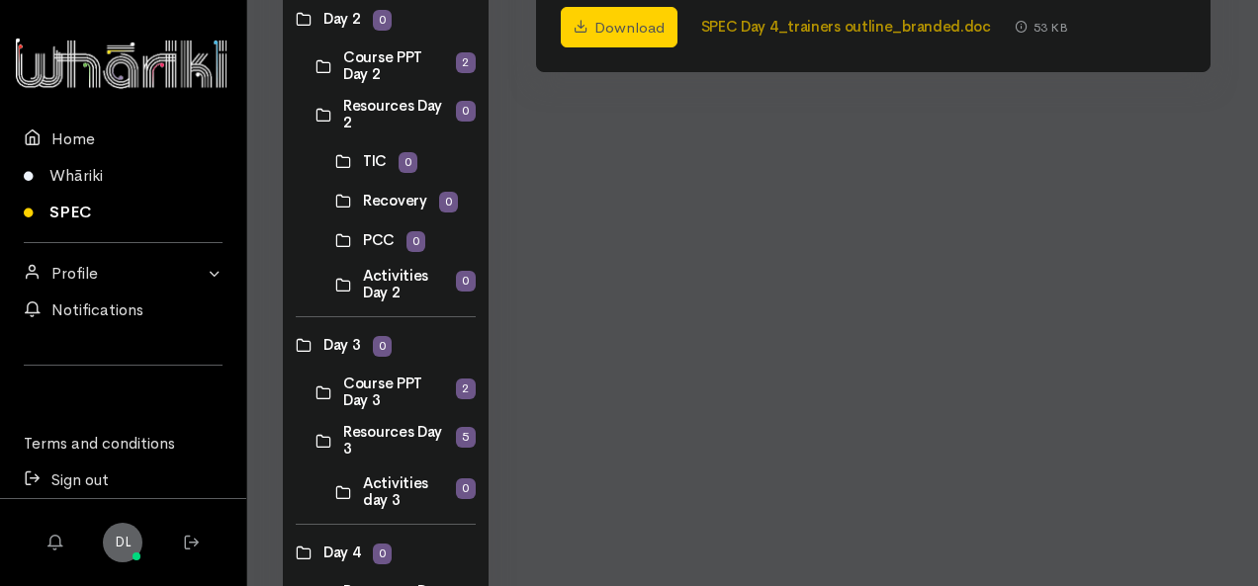
click at [806, 27] on link "SPEC Day 4_trainers outline_branded.doc" at bounding box center [846, 26] width 290 height 19
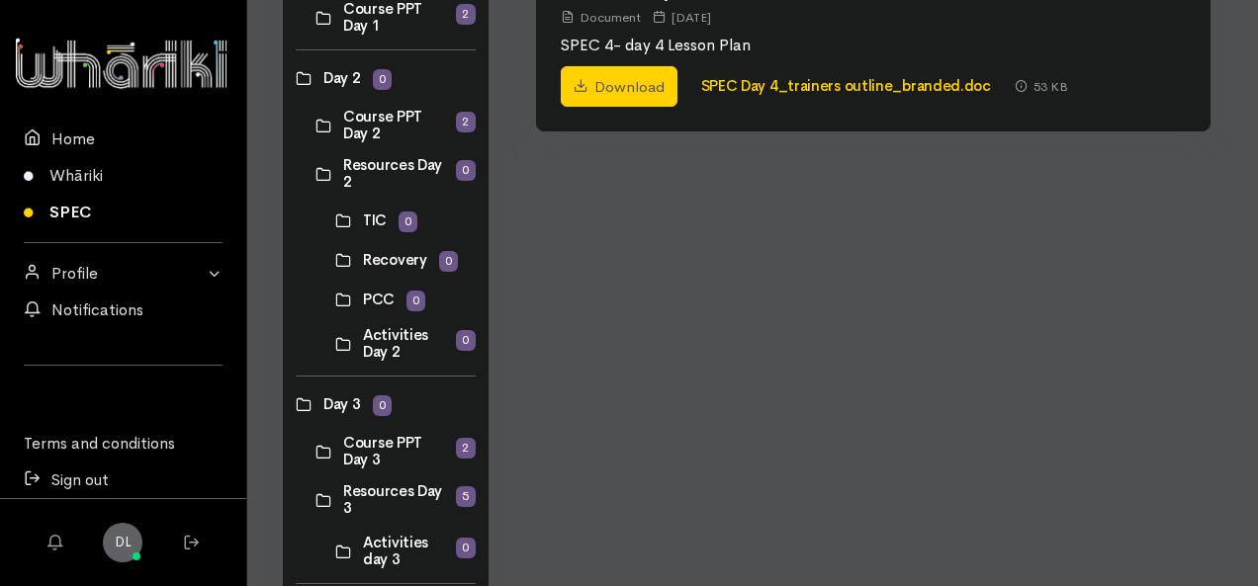
scroll to position [435, 0]
